Goal: Task Accomplishment & Management: Complete application form

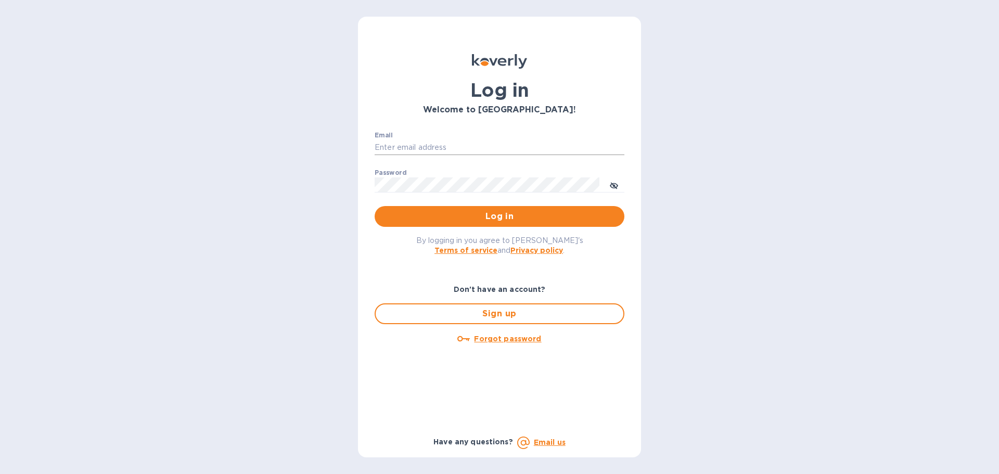
click at [429, 150] on input "Email" at bounding box center [500, 148] width 250 height 16
type input "kelly.christensen@shipspry.com"
click at [491, 218] on span "Log in" at bounding box center [499, 216] width 233 height 12
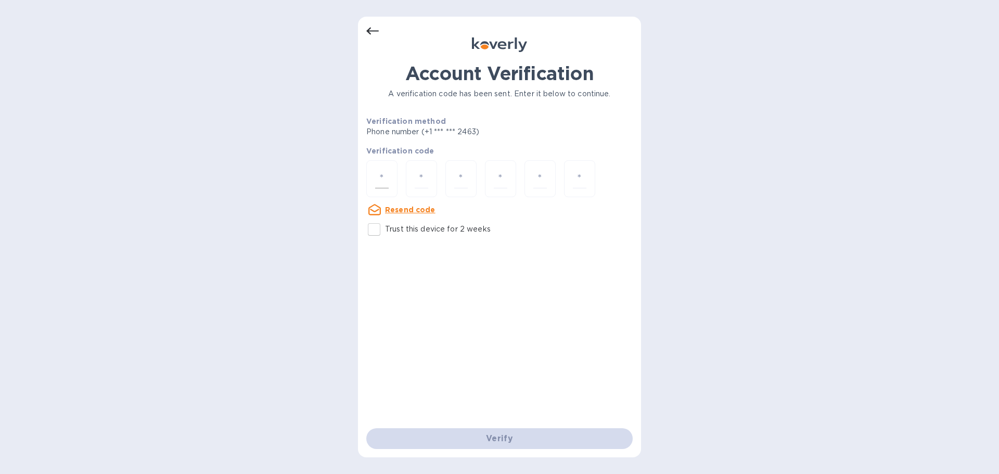
click at [384, 177] on input "number" at bounding box center [382, 178] width 14 height 19
type input "1"
type input "3"
type input "6"
type input "2"
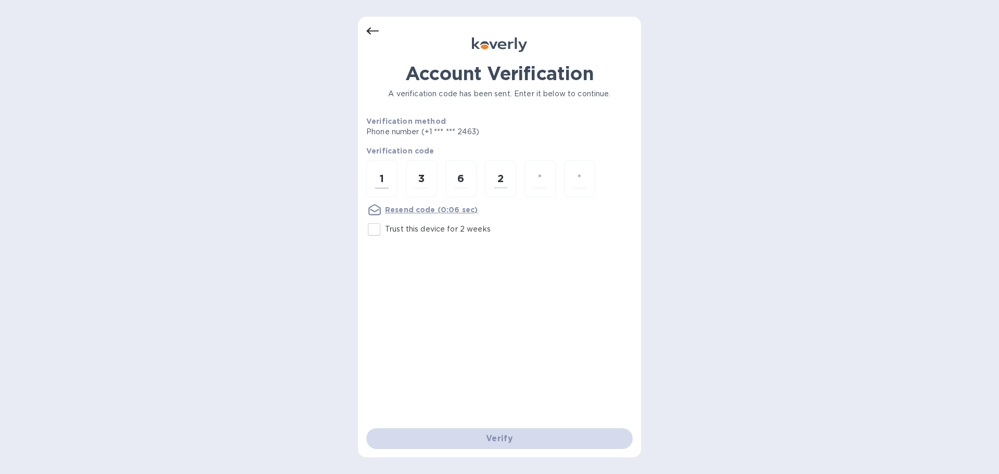
type input "1"
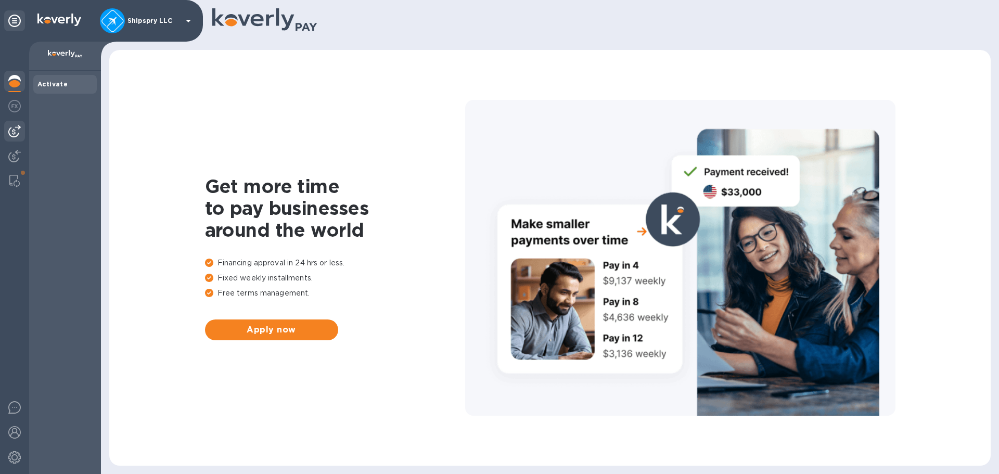
click at [14, 135] on img at bounding box center [14, 131] width 12 height 12
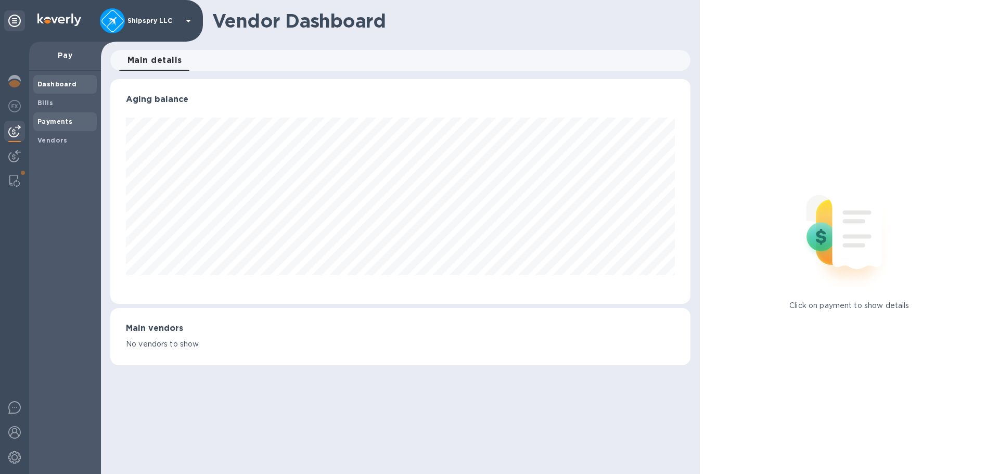
scroll to position [225, 580]
click at [60, 121] on b "Payments" at bounding box center [54, 122] width 35 height 8
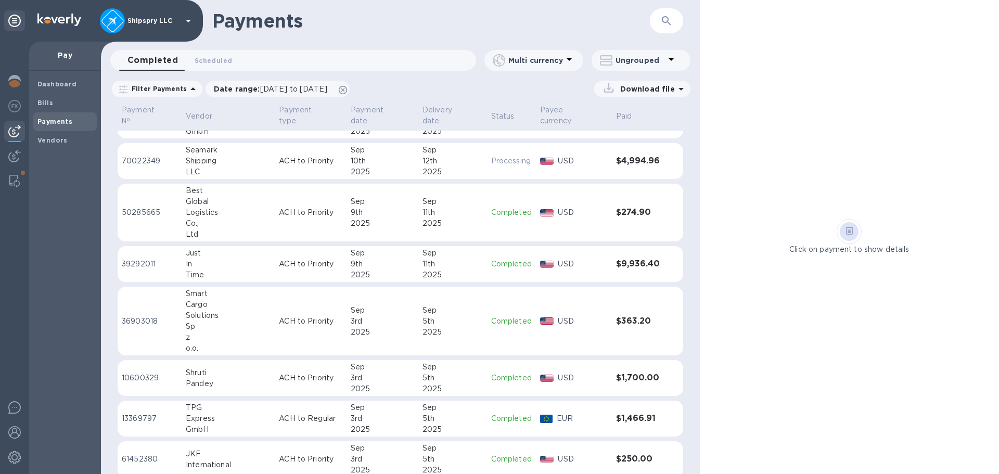
scroll to position [156, 0]
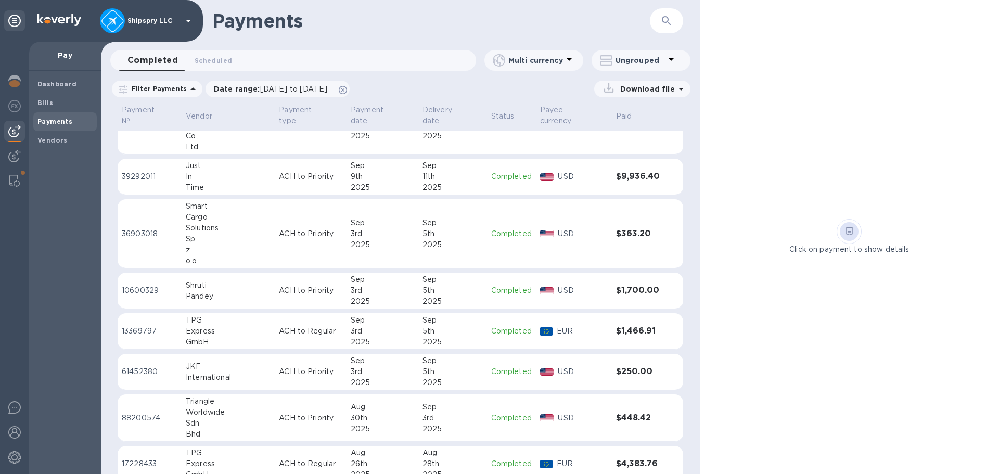
click at [312, 315] on td "ACH to Regular" at bounding box center [311, 331] width 72 height 36
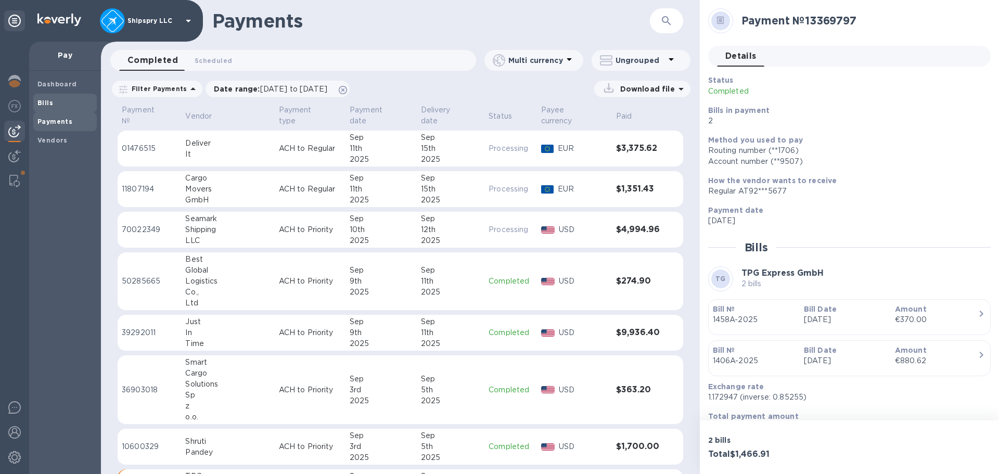
click at [69, 100] on span "Bills" at bounding box center [64, 103] width 55 height 10
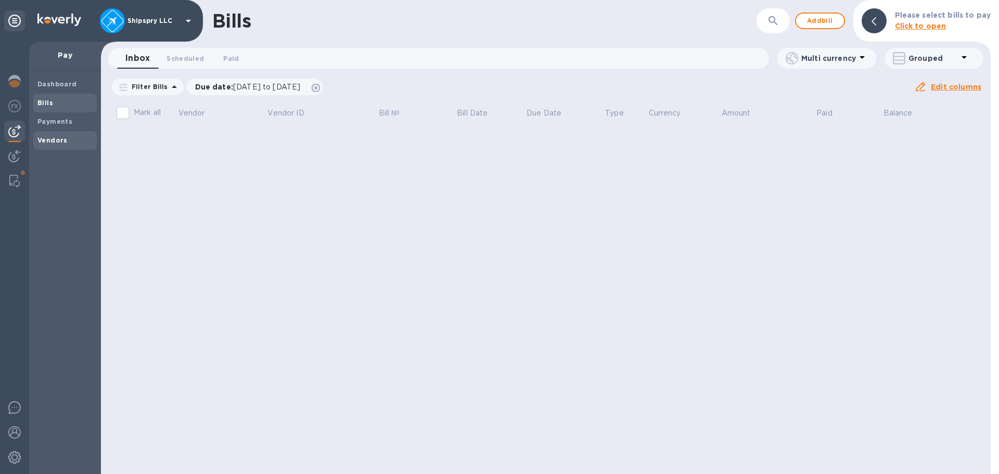
click at [55, 138] on b "Vendors" at bounding box center [52, 140] width 30 height 8
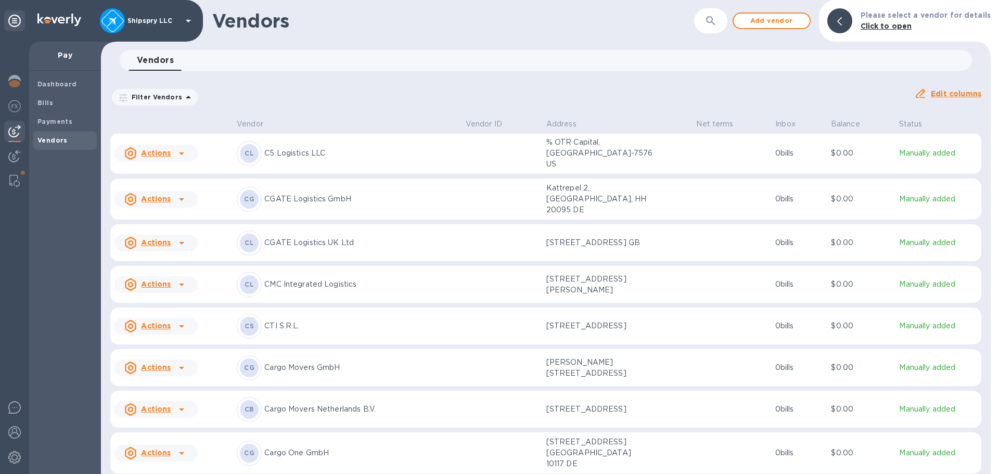
scroll to position [795, 0]
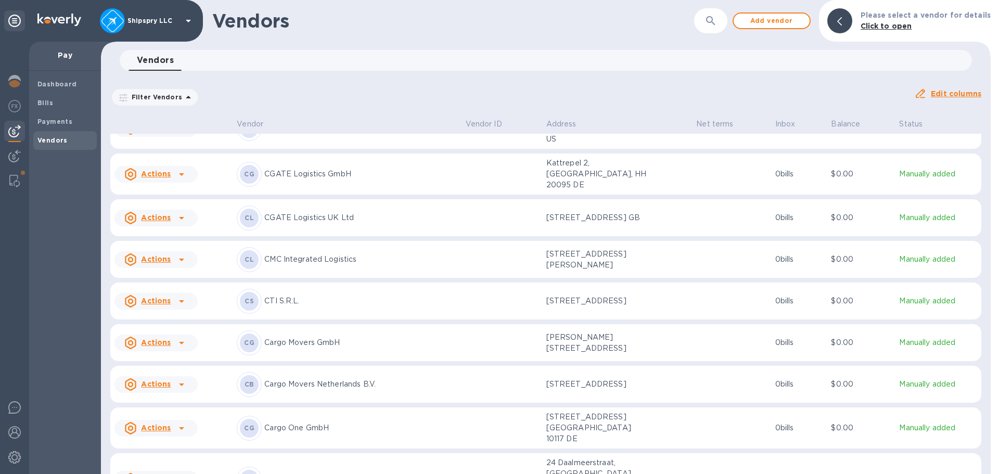
click at [387, 187] on div "CG CGATE Logistics GmbH" at bounding box center [347, 174] width 220 height 25
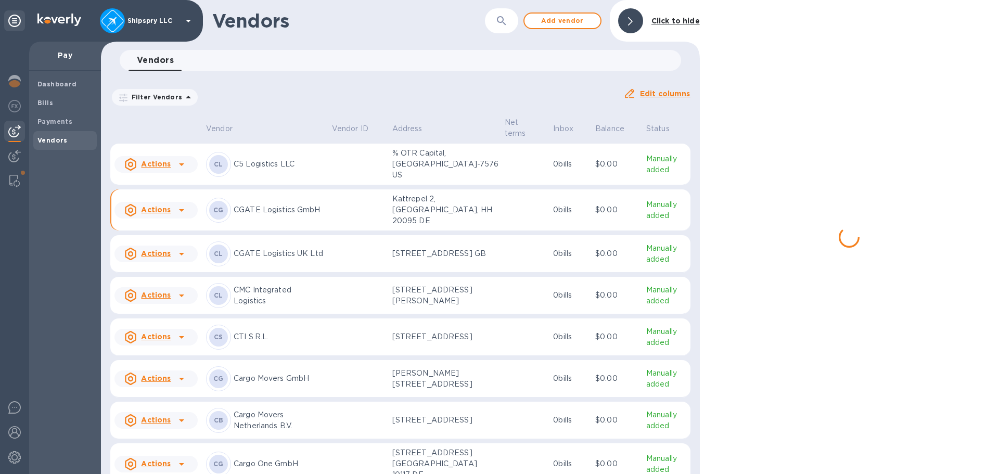
scroll to position [859, 0]
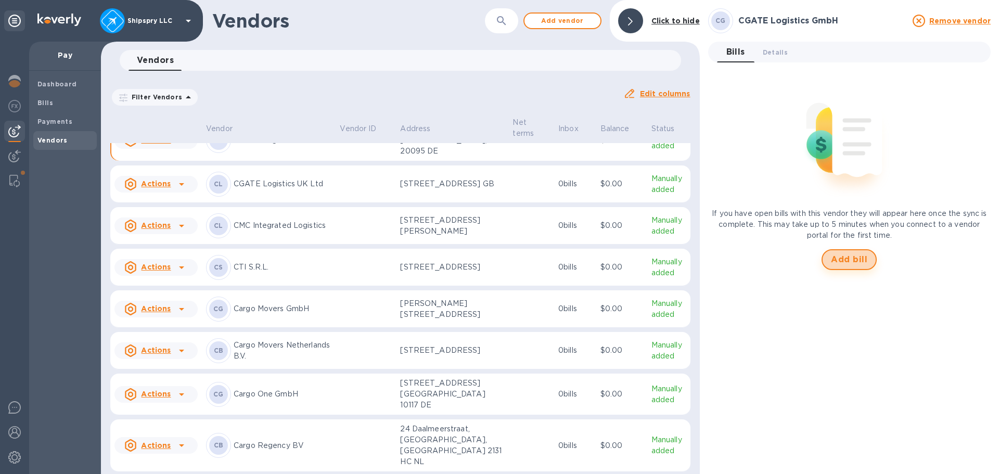
click at [859, 258] on span "Add bill" at bounding box center [849, 259] width 36 height 12
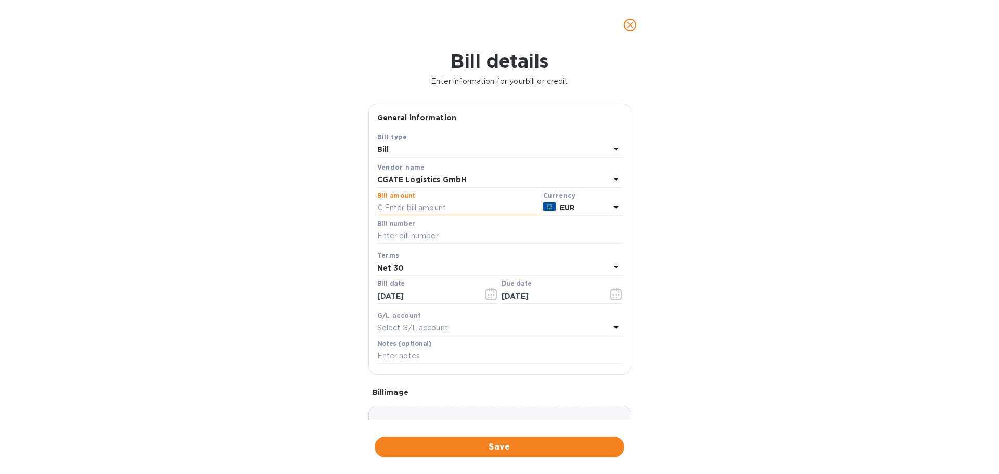
click at [449, 211] on input "text" at bounding box center [458, 208] width 162 height 16
type input "895.50"
click at [399, 236] on input "text" at bounding box center [499, 236] width 245 height 16
type input "10027199"
click at [487, 293] on icon "button" at bounding box center [491, 294] width 12 height 12
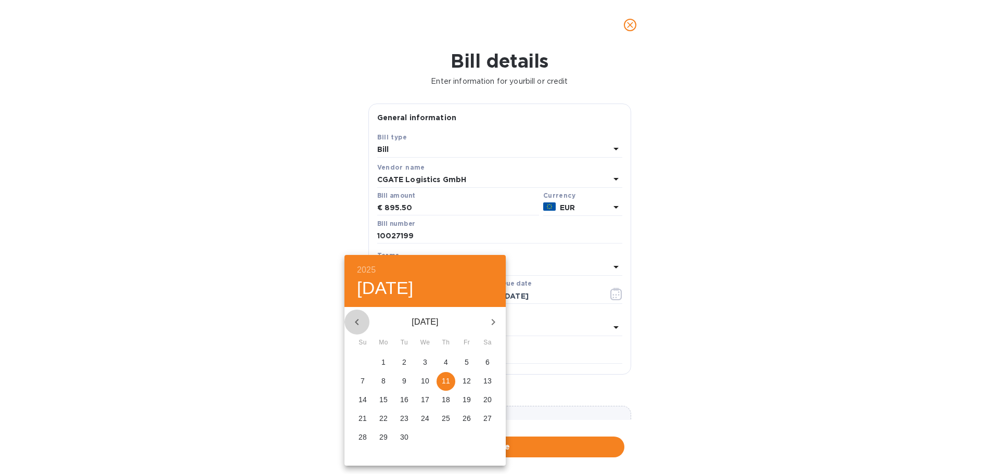
click at [355, 320] on icon "button" at bounding box center [357, 322] width 12 height 12
click at [419, 403] on span "13" at bounding box center [425, 399] width 19 height 10
type input "[DATE]"
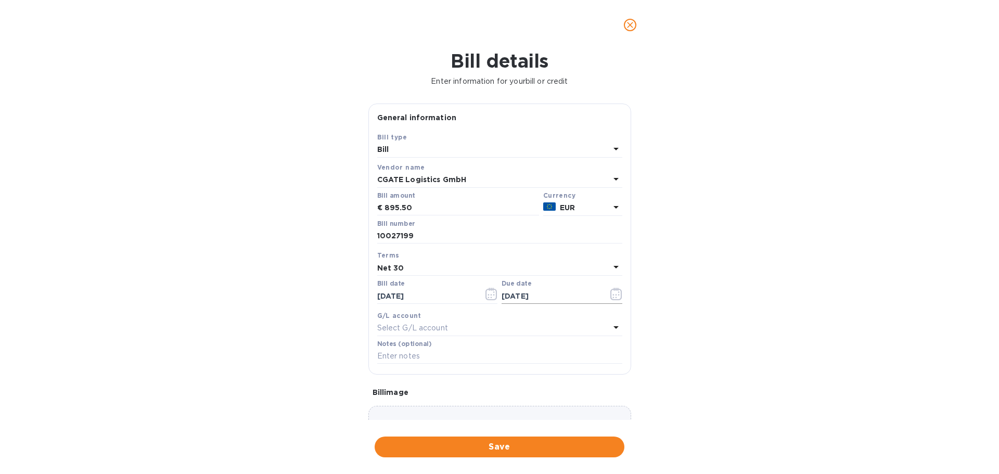
click at [610, 293] on icon "button" at bounding box center [616, 294] width 12 height 12
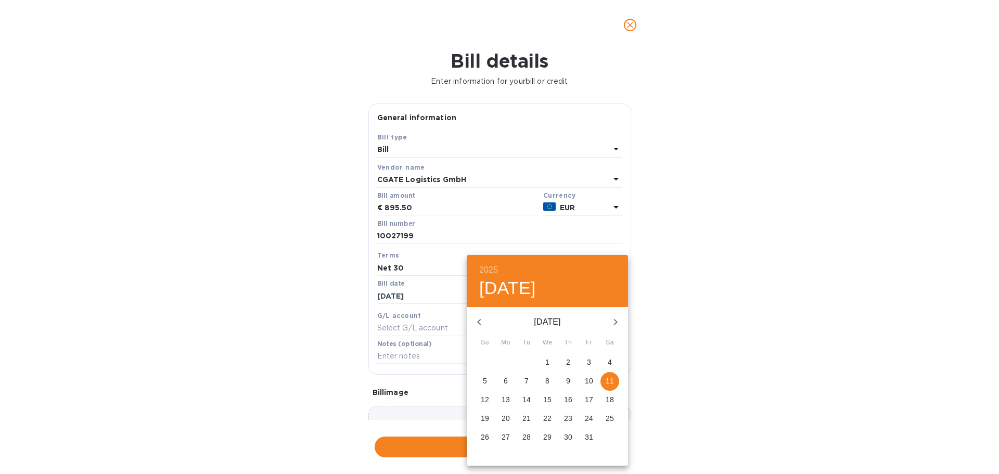
click at [477, 320] on icon "button" at bounding box center [479, 322] width 12 height 12
click at [524, 440] on p "30" at bounding box center [526, 437] width 8 height 10
type input "[DATE]"
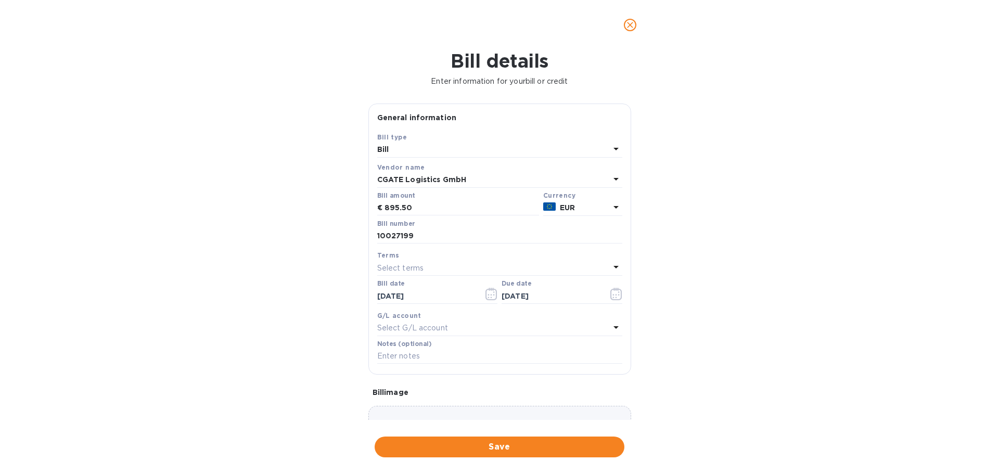
click at [392, 329] on p "Select G/L account" at bounding box center [412, 328] width 71 height 11
click at [389, 382] on div "Accounts Payable AccountsPayable" at bounding box center [495, 393] width 228 height 30
click at [404, 356] on input "text" at bounding box center [499, 357] width 245 height 16
type input "Shipment # 39867"
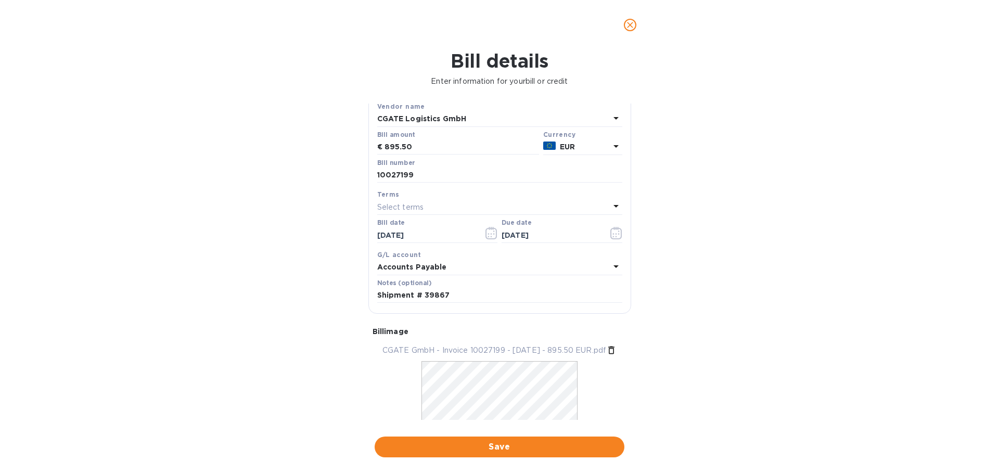
scroll to position [105, 0]
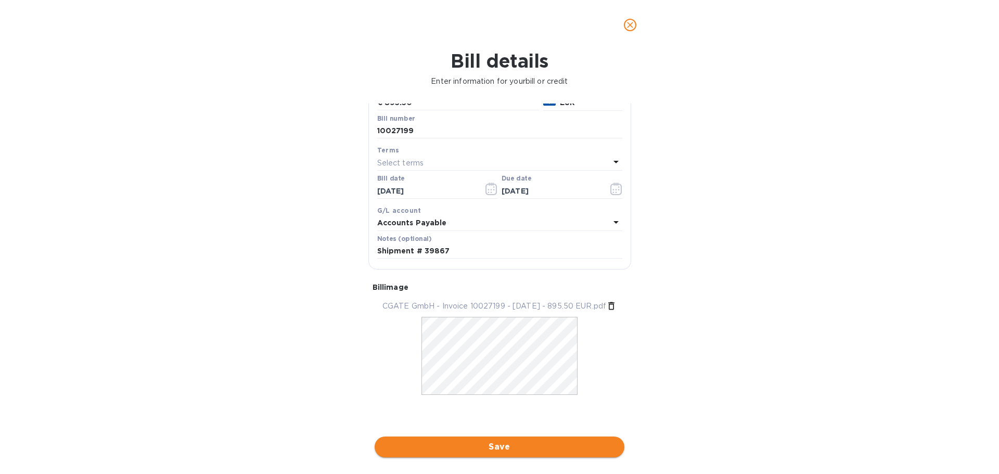
click at [494, 450] on span "Save" at bounding box center [499, 447] width 233 height 12
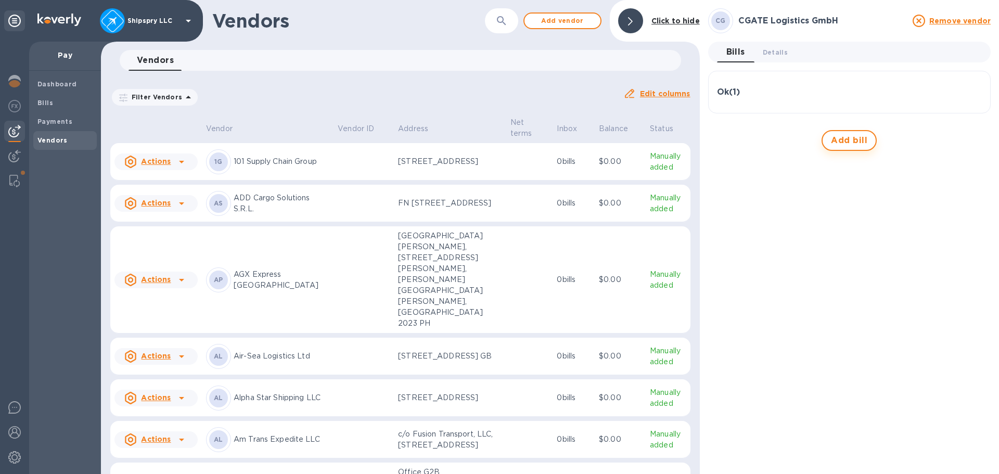
click at [858, 138] on span "Add bill" at bounding box center [849, 140] width 36 height 12
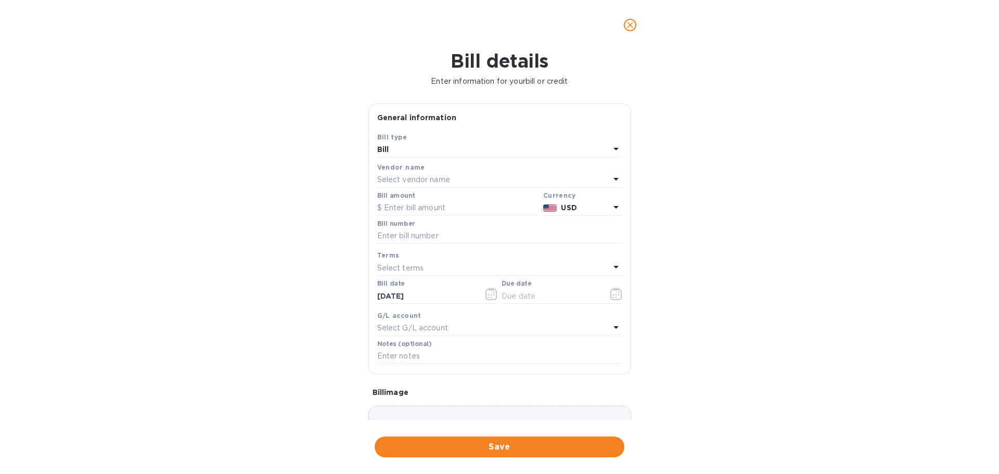
type input "[DATE]"
click at [391, 206] on input "text" at bounding box center [458, 208] width 162 height 16
type input "1,035.25"
type input "10027381"
click at [490, 292] on icon "button" at bounding box center [491, 294] width 12 height 12
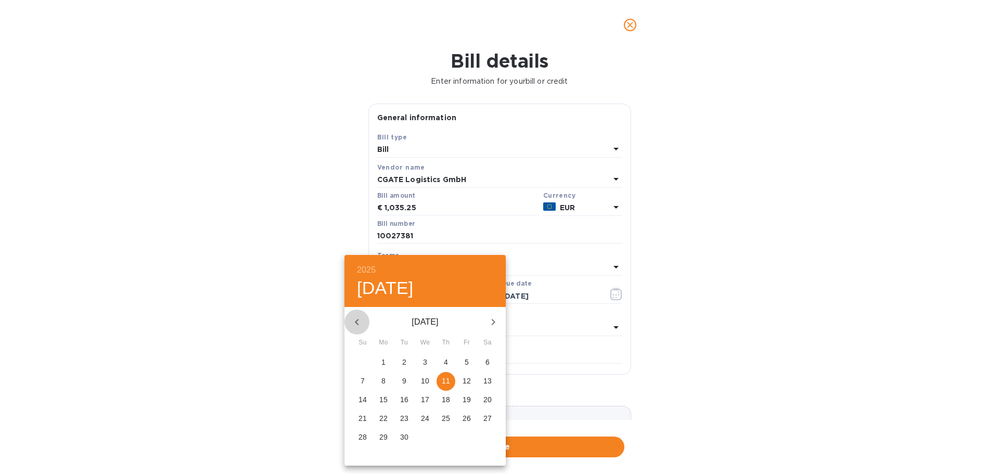
click at [357, 320] on icon "button" at bounding box center [357, 322] width 4 height 6
click at [402, 422] on p "19" at bounding box center [404, 418] width 8 height 10
type input "[DATE]"
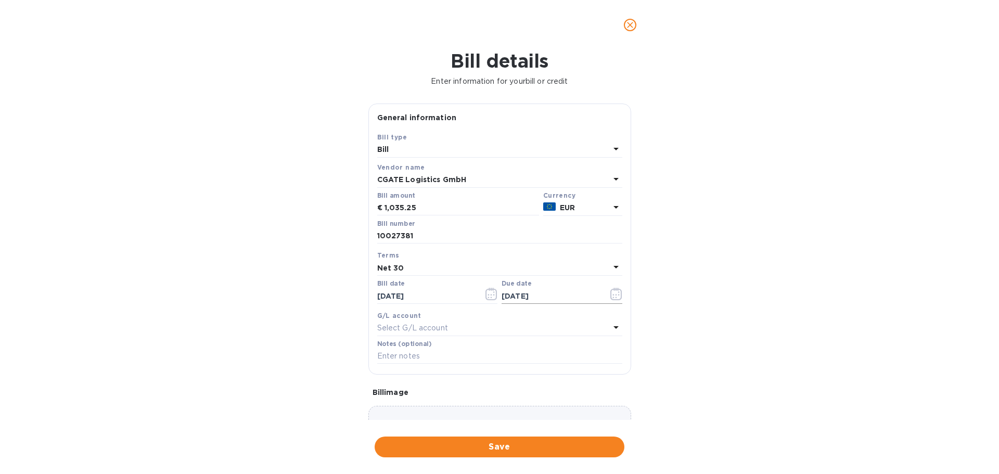
click at [612, 294] on icon "button" at bounding box center [616, 294] width 12 height 12
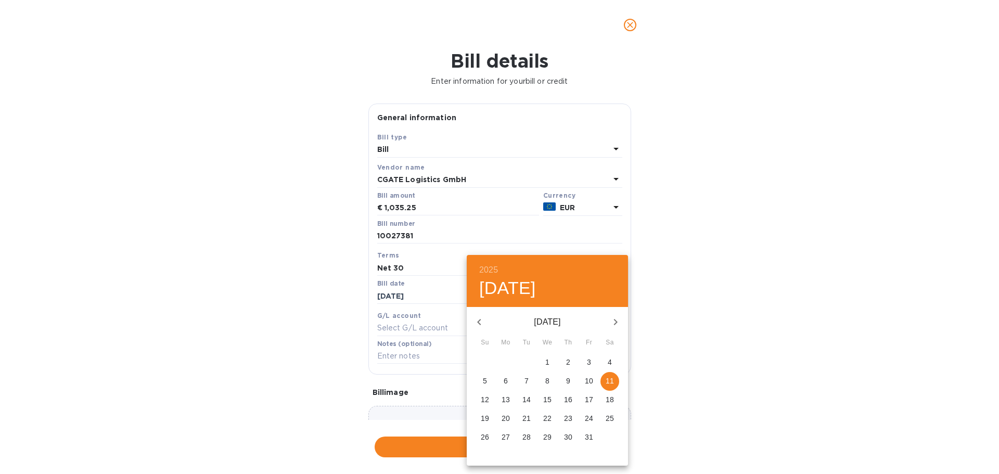
click at [472, 320] on button "button" at bounding box center [479, 322] width 25 height 25
click at [525, 436] on p "30" at bounding box center [526, 437] width 8 height 10
type input "[DATE]"
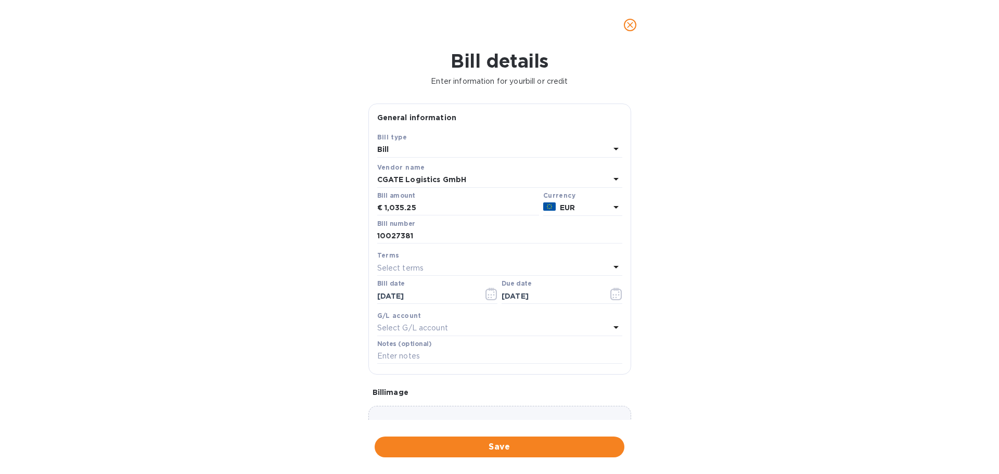
click at [416, 328] on p "Select G/L account" at bounding box center [412, 328] width 71 height 11
click at [445, 393] on div "Accounts Payable AccountsPayable" at bounding box center [495, 393] width 228 height 30
click at [417, 354] on input "text" at bounding box center [499, 357] width 245 height 16
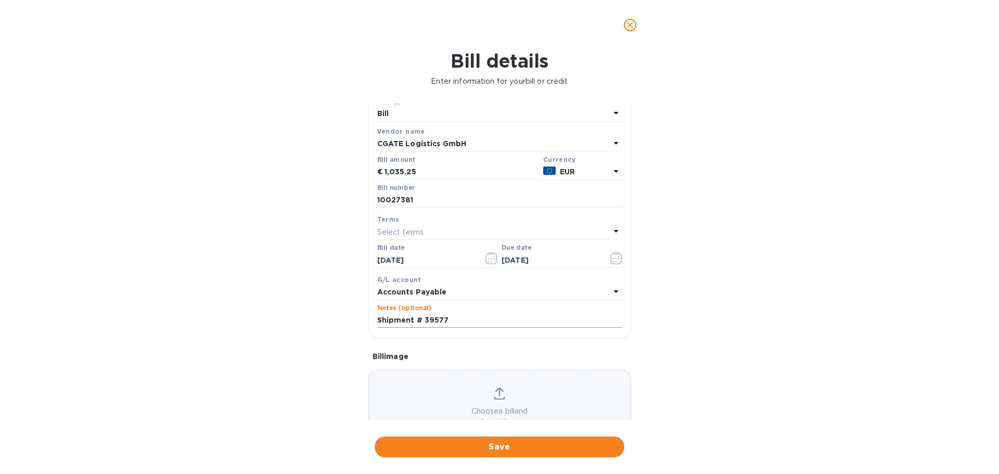
scroll to position [73, 0]
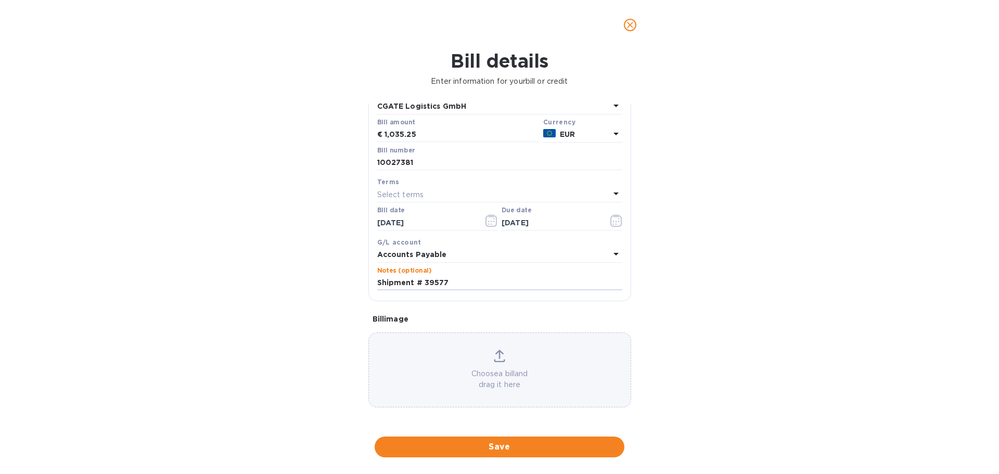
type input "Shipment # 39577"
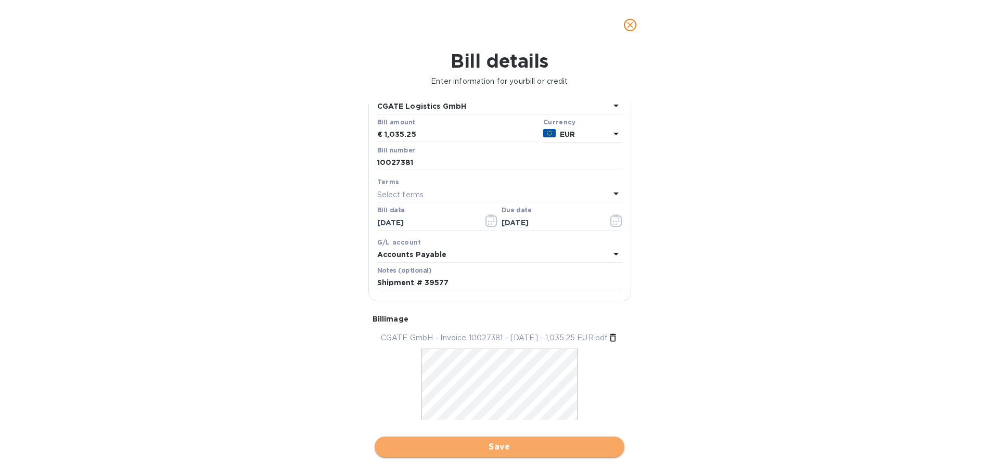
click at [529, 446] on span "Save" at bounding box center [499, 447] width 233 height 12
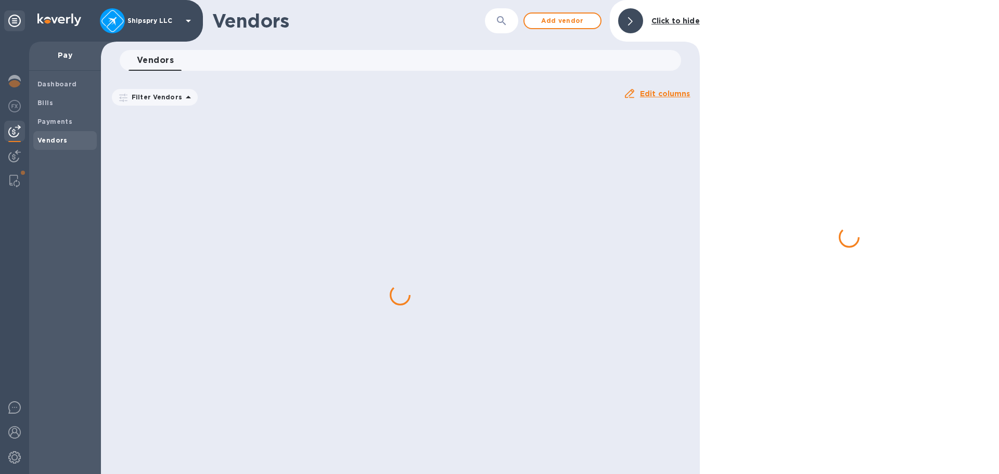
click at [846, 143] on div at bounding box center [849, 237] width 299 height 474
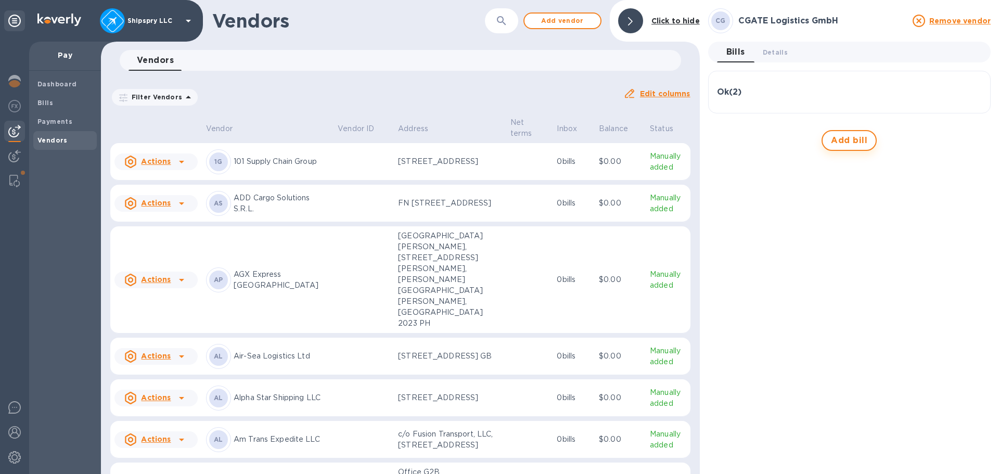
click at [847, 146] on span "Add bill" at bounding box center [849, 140] width 36 height 12
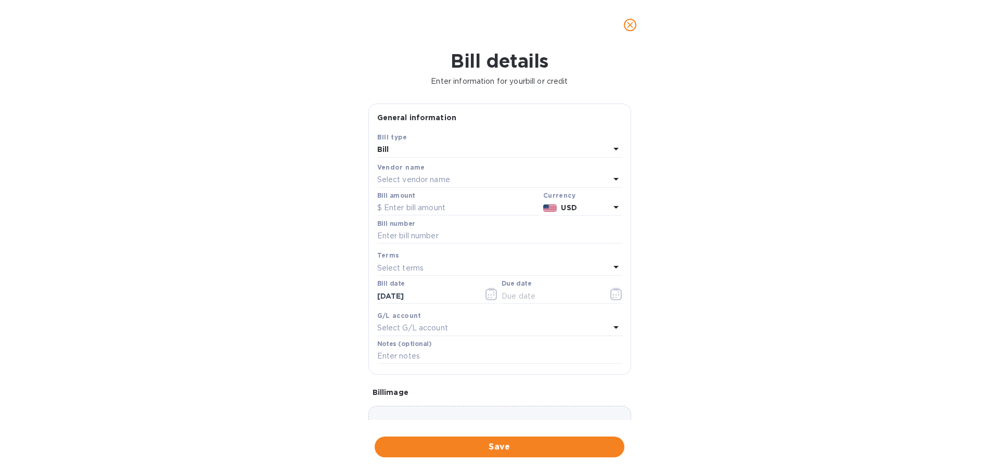
type input "[DATE]"
drag, startPoint x: 416, startPoint y: 206, endPoint x: 350, endPoint y: 223, distance: 67.8
click at [416, 206] on input "text" at bounding box center [458, 208] width 162 height 16
type input "528.50"
type input "10027755"
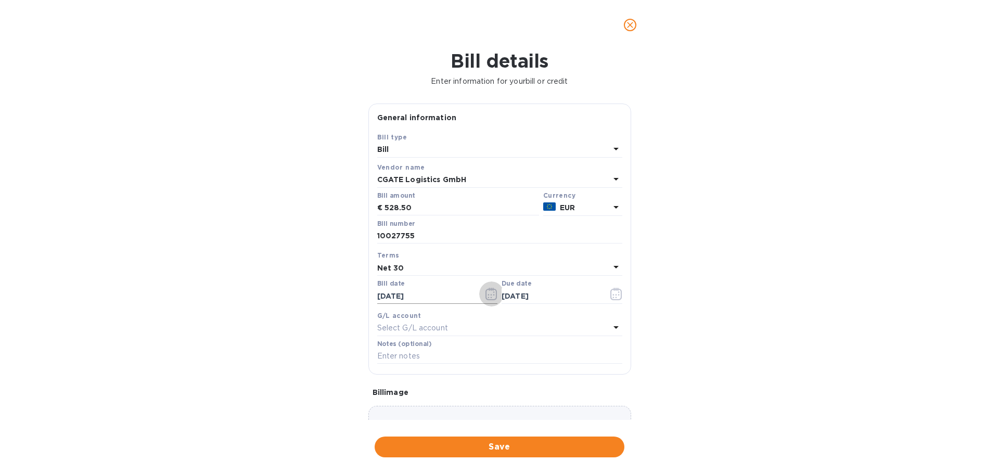
click at [488, 291] on icon "button" at bounding box center [491, 294] width 12 height 12
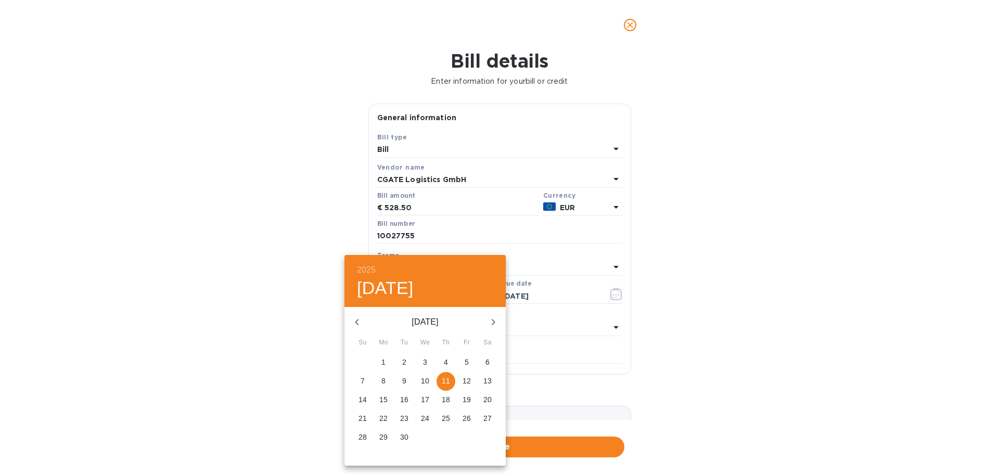
click at [356, 323] on icon "button" at bounding box center [357, 322] width 4 height 6
click at [449, 432] on p "28" at bounding box center [446, 437] width 8 height 10
type input "[DATE]"
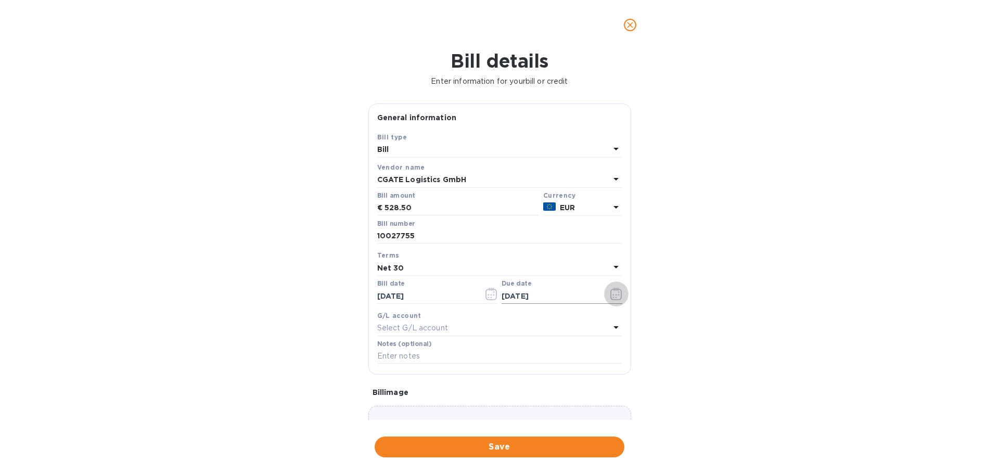
click at [616, 292] on icon "button" at bounding box center [616, 294] width 12 height 12
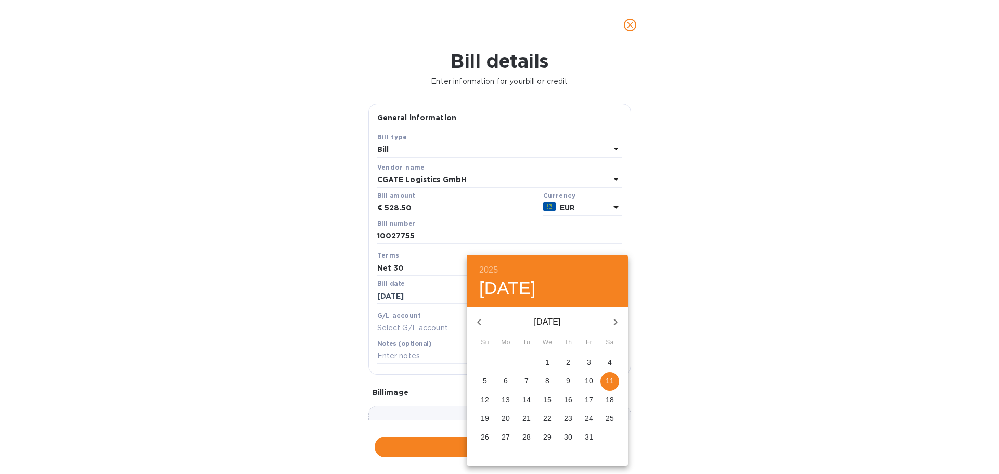
click at [477, 322] on icon "button" at bounding box center [479, 322] width 12 height 12
click at [528, 435] on p "30" at bounding box center [526, 437] width 8 height 10
type input "[DATE]"
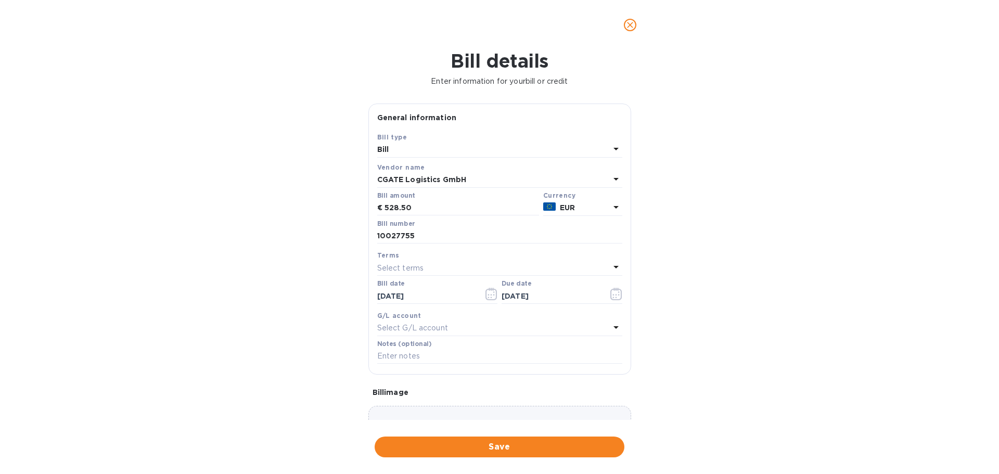
click at [403, 326] on p "Select G/L account" at bounding box center [412, 328] width 71 height 11
click at [395, 385] on p "Accounts Payable" at bounding box center [495, 387] width 220 height 11
drag, startPoint x: 397, startPoint y: 356, endPoint x: 385, endPoint y: 350, distance: 13.0
click at [397, 356] on input "text" at bounding box center [499, 357] width 245 height 16
type input "h"
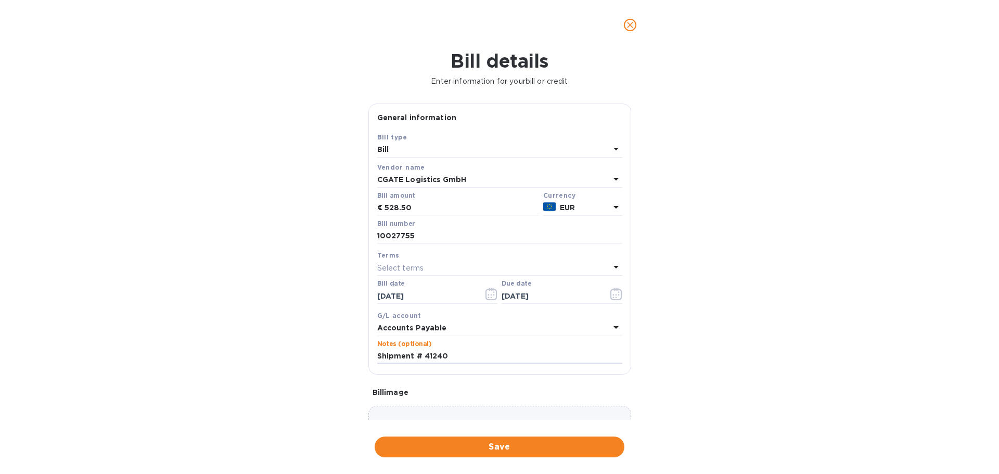
type input "Shipment # 41240"
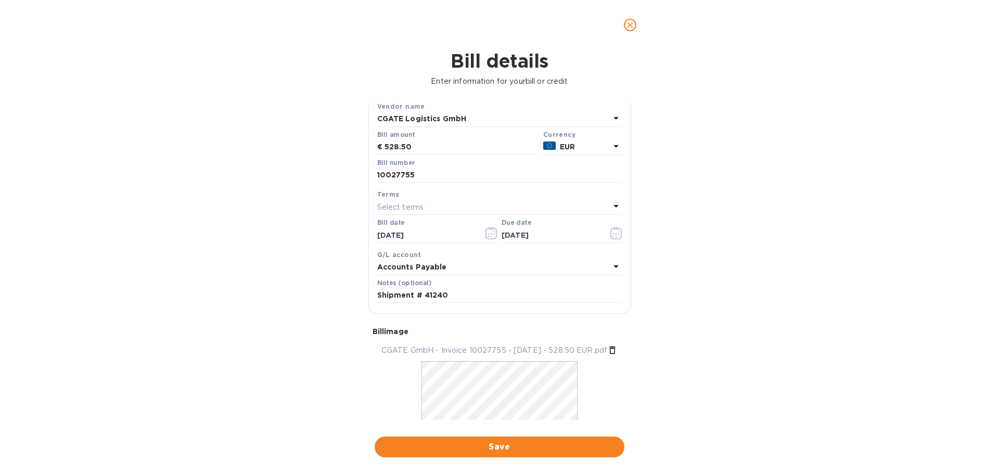
click at [493, 442] on span "Save" at bounding box center [499, 447] width 233 height 12
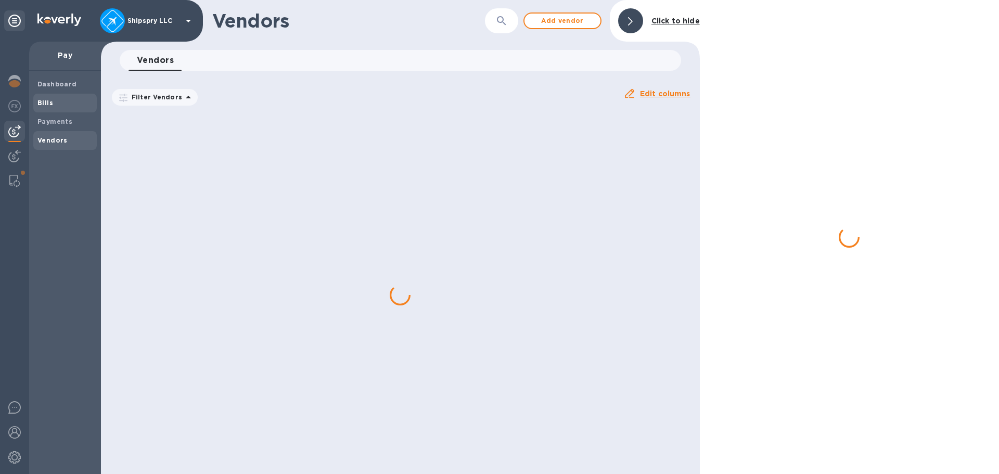
click at [46, 100] on b "Bills" at bounding box center [45, 103] width 16 height 8
